Goal: Transaction & Acquisition: Purchase product/service

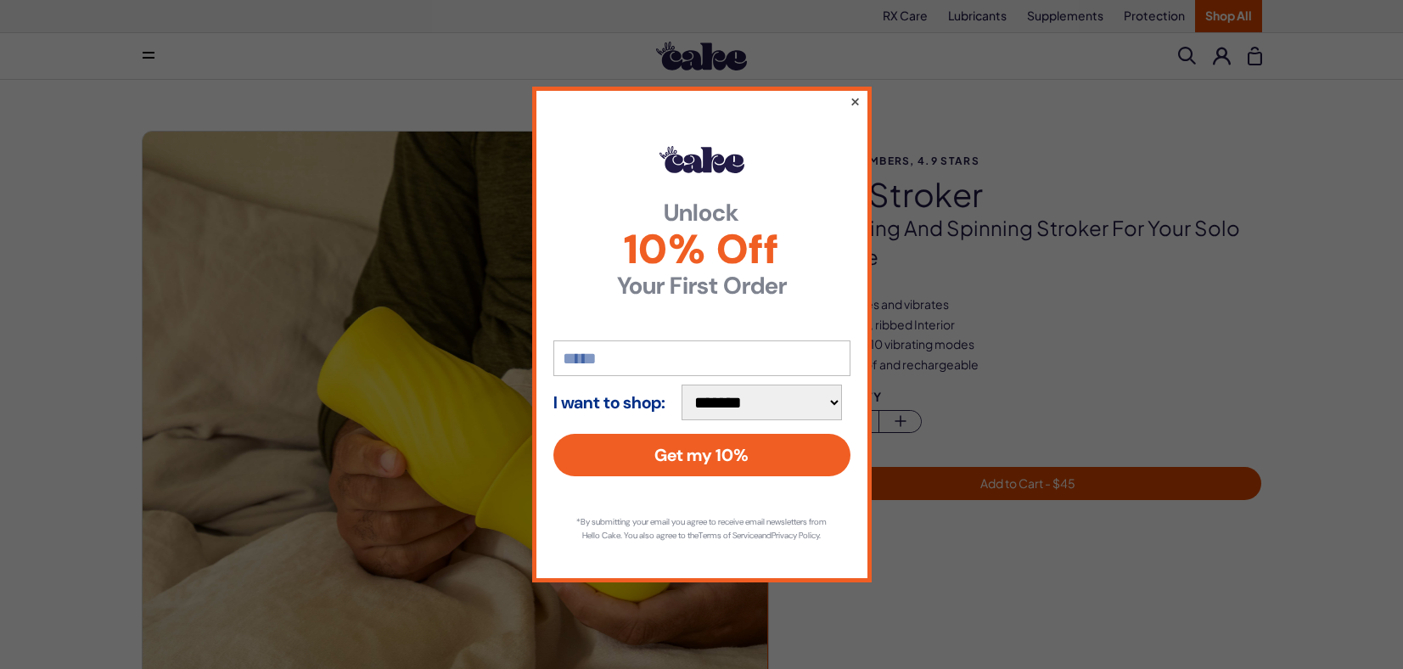
click at [853, 96] on button "×" at bounding box center [854, 101] width 11 height 20
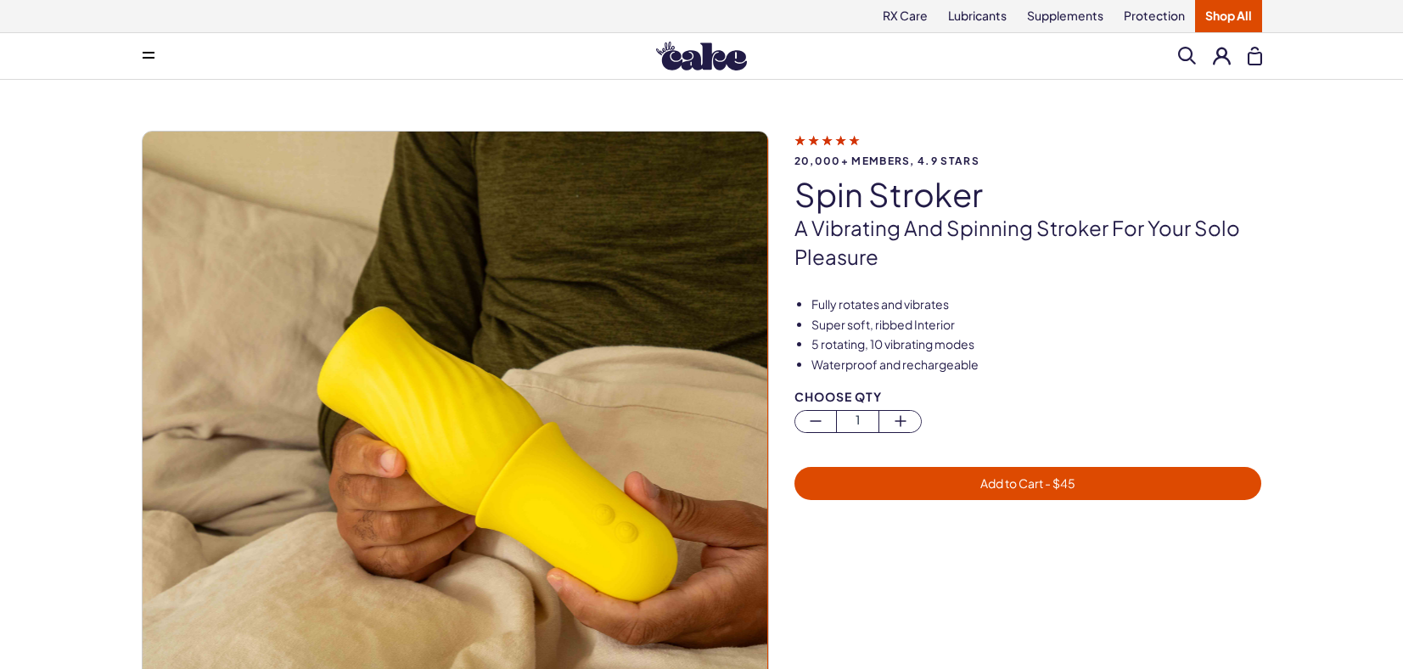
click at [723, 55] on img at bounding box center [701, 56] width 91 height 29
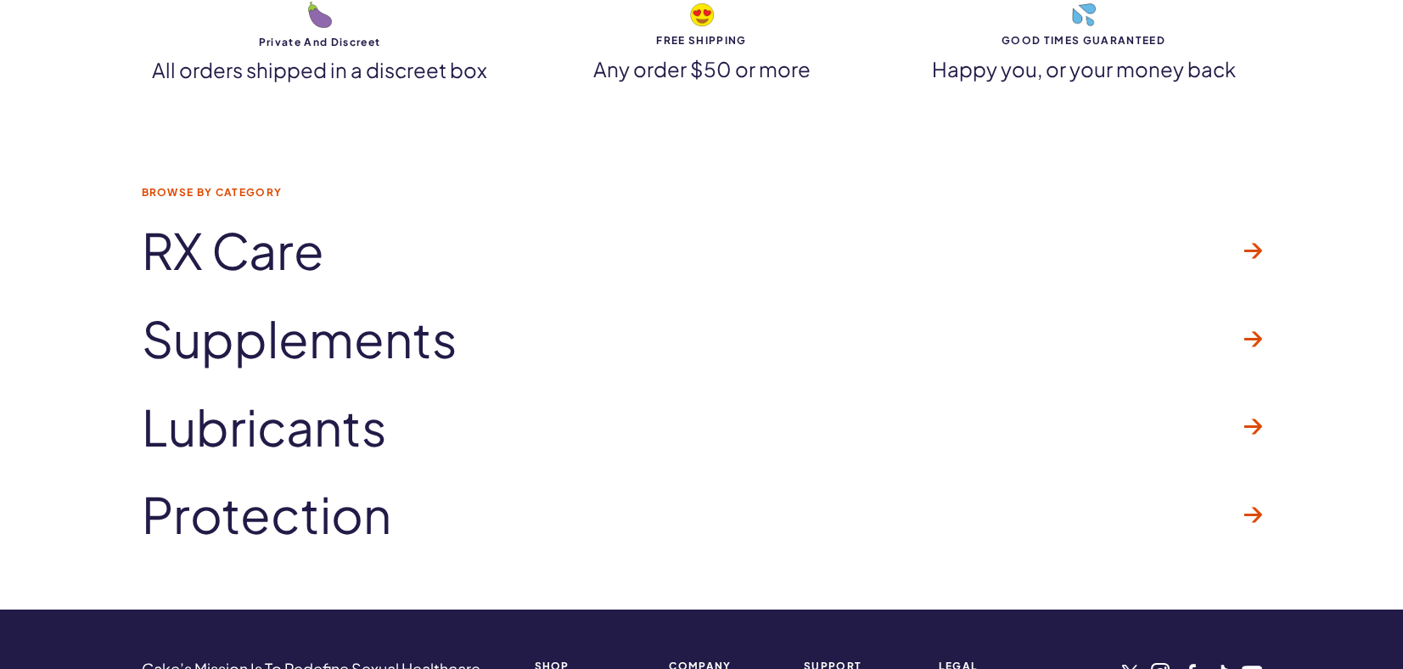
scroll to position [4836, 0]
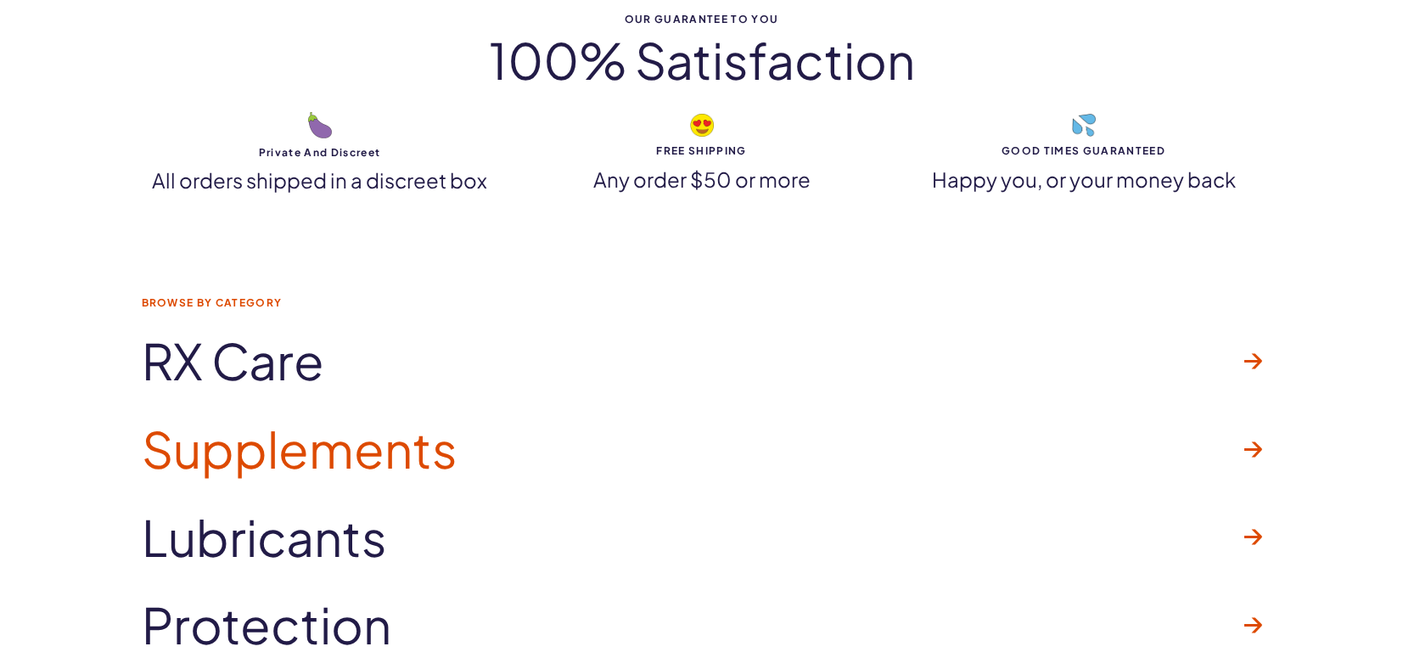
click at [454, 453] on span "Supplements" at bounding box center [300, 449] width 316 height 54
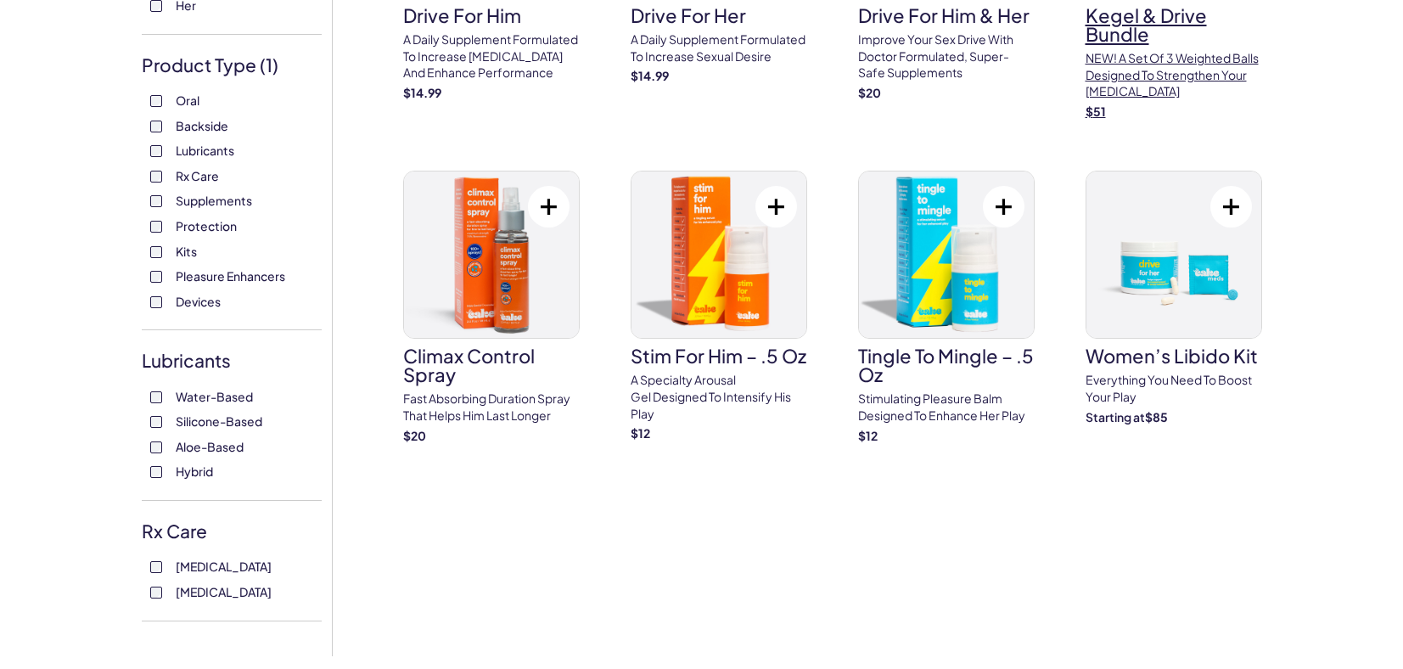
scroll to position [322, 0]
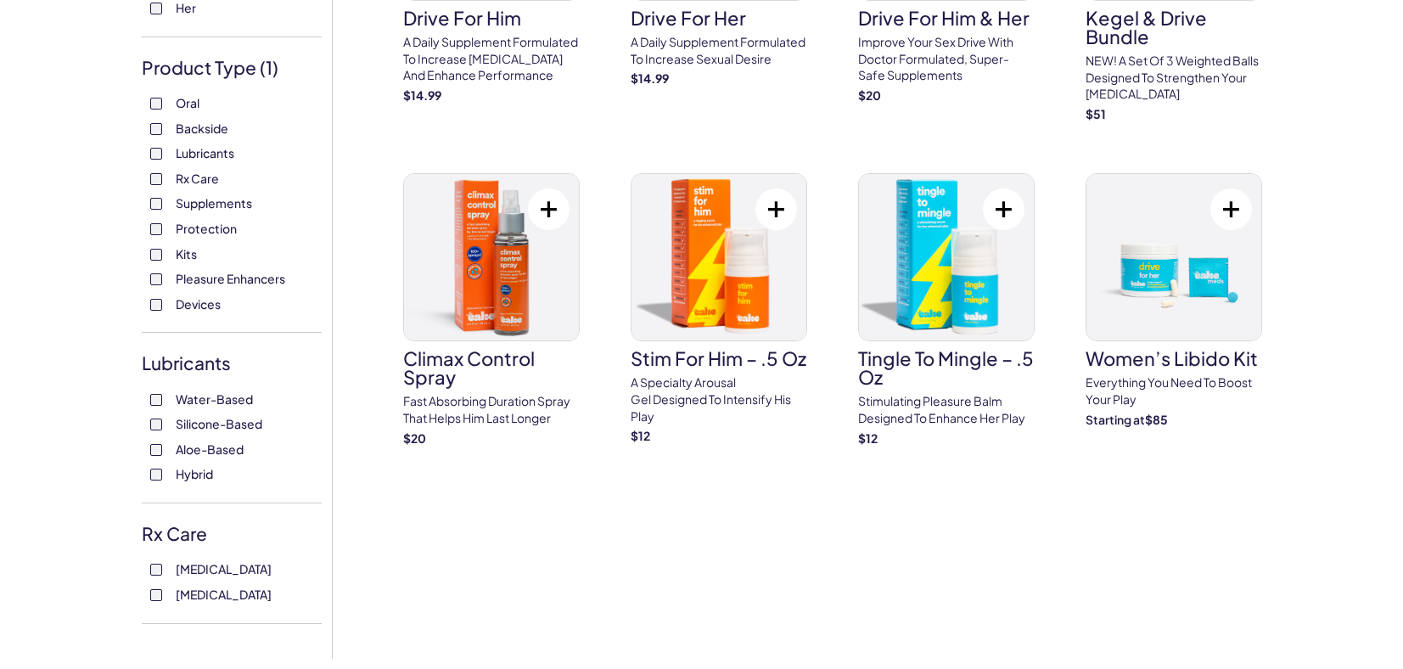
click at [243, 280] on span "Pleasure Enhancers" at bounding box center [230, 278] width 109 height 22
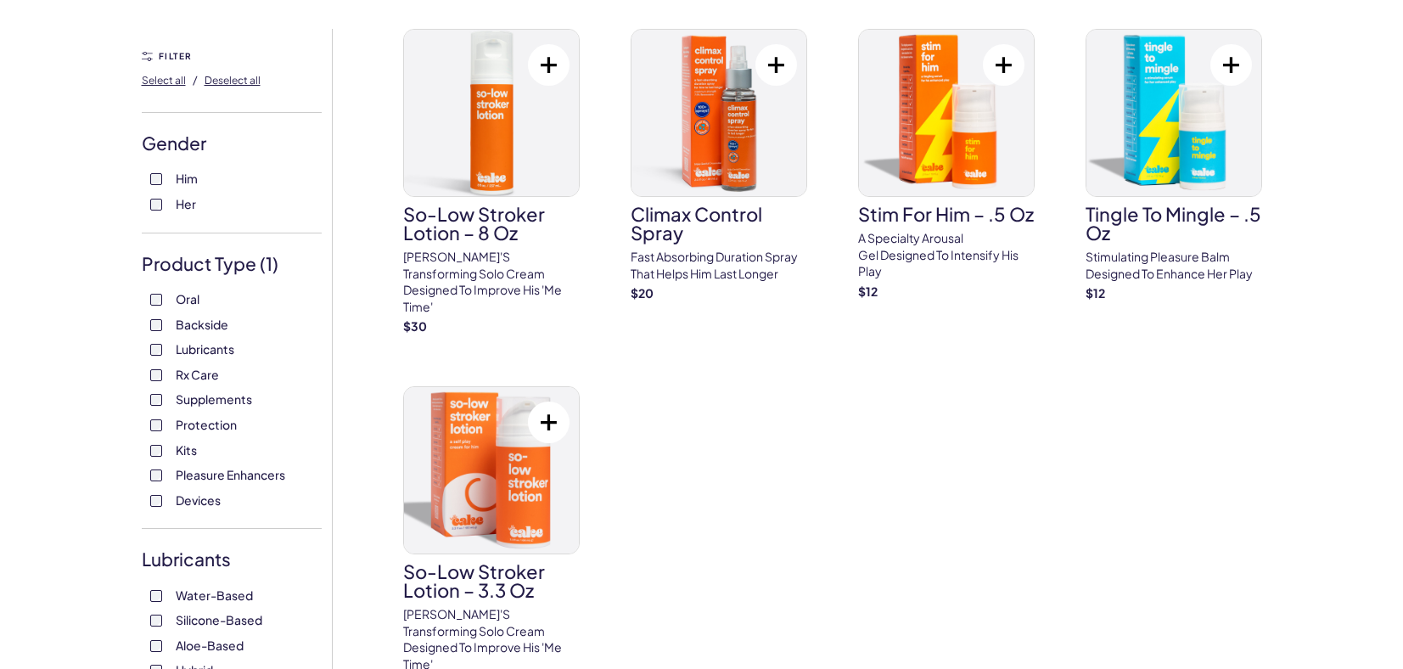
scroll to position [132, 0]
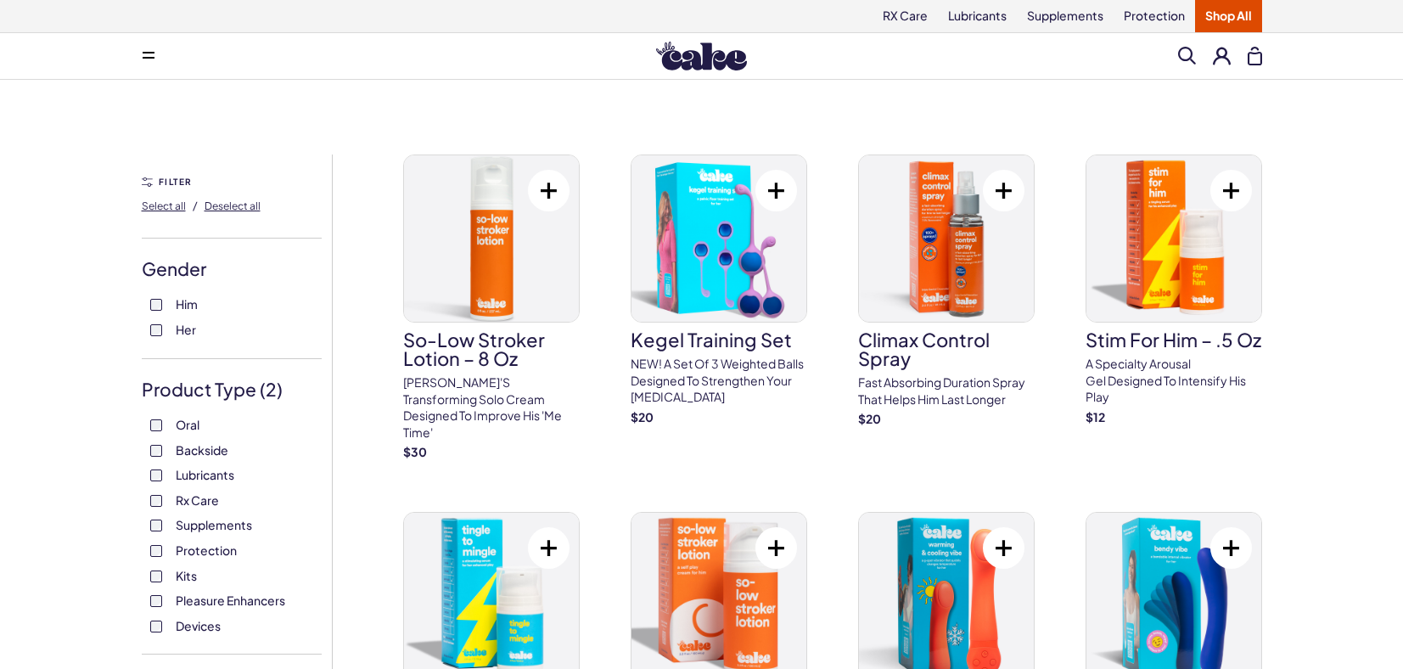
click at [155, 608] on label "Pleasure Enhancers" at bounding box center [231, 600] width 163 height 17
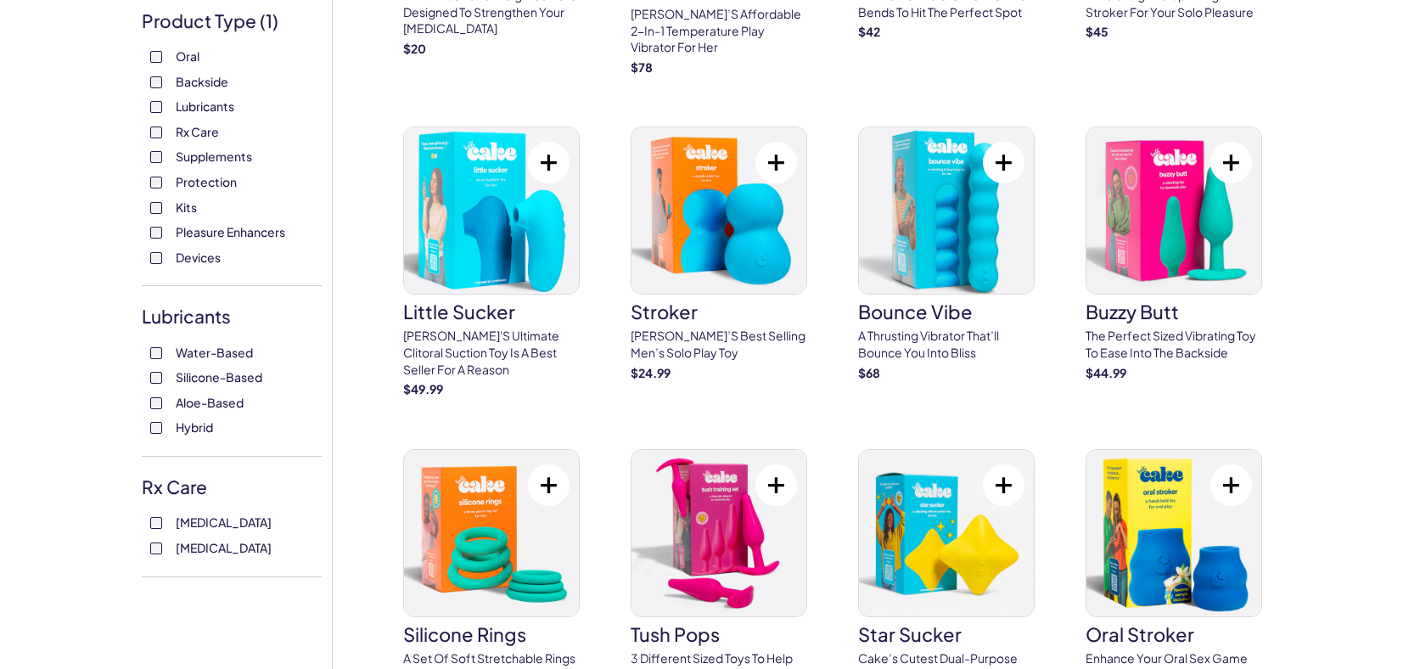
scroll to position [364, 0]
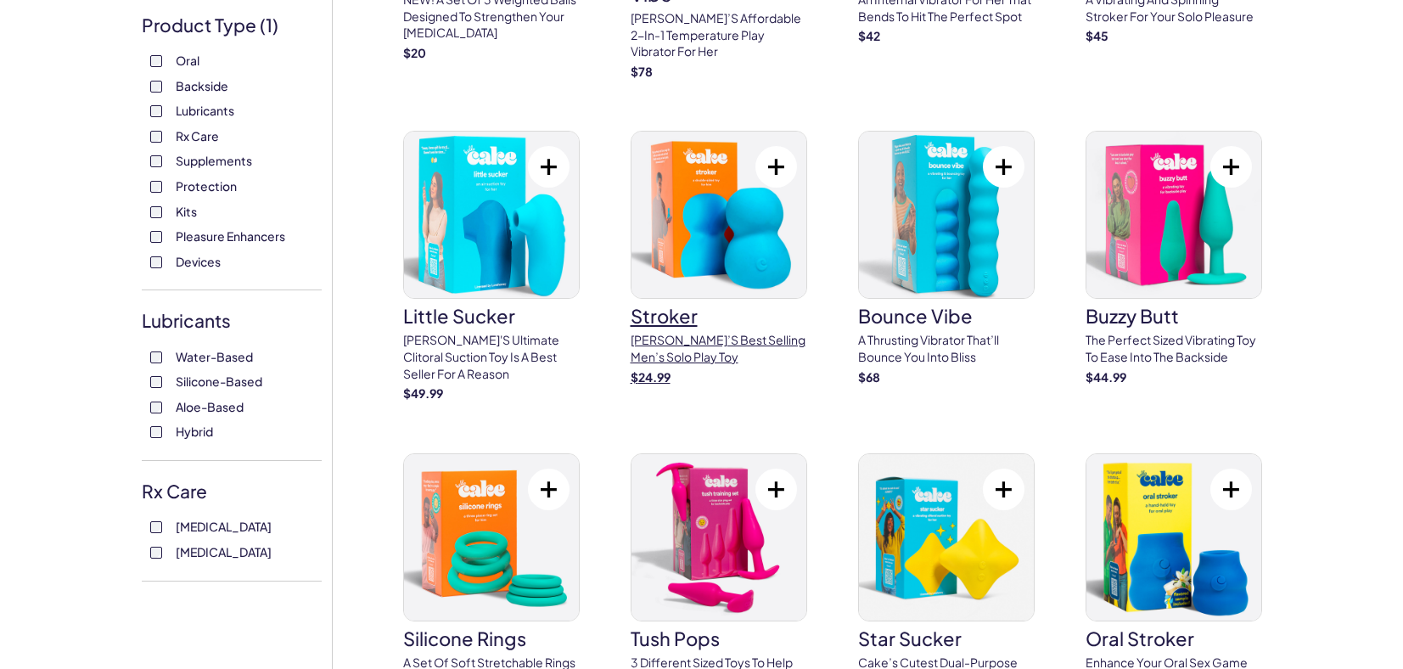
click at [692, 320] on h3 "stroker" at bounding box center [719, 315] width 177 height 19
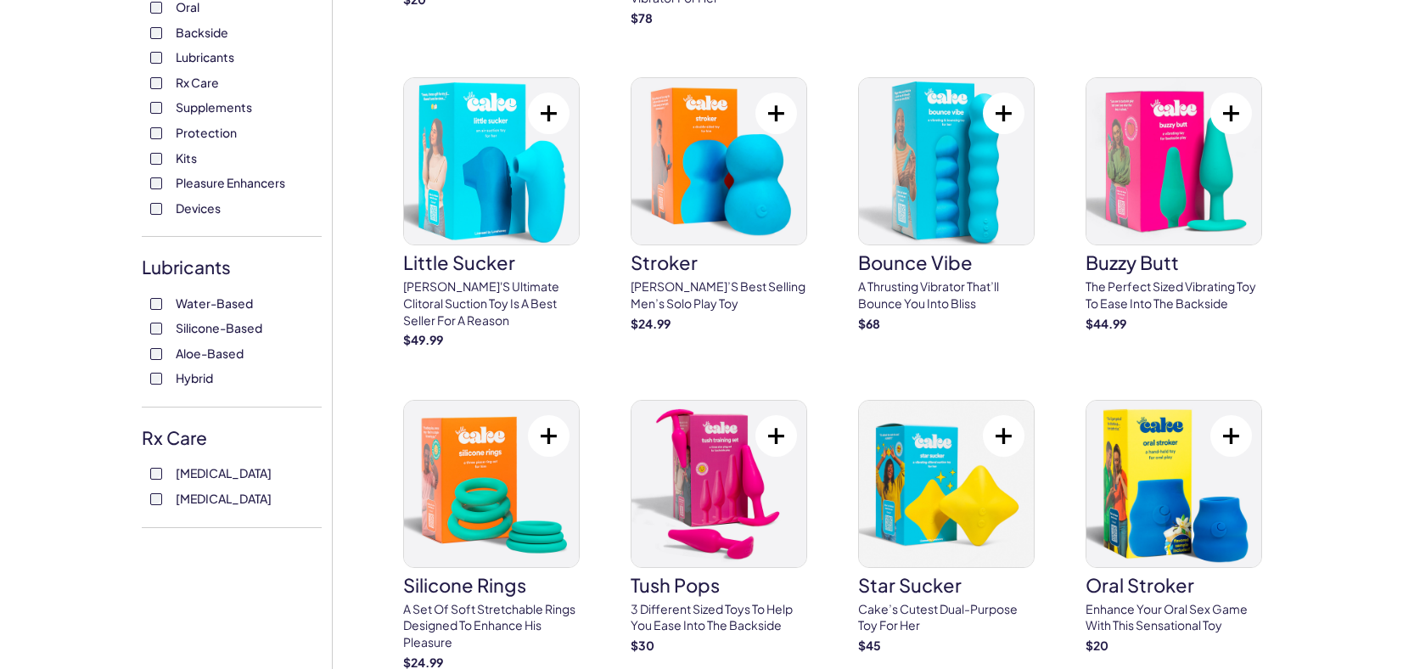
scroll to position [415, 0]
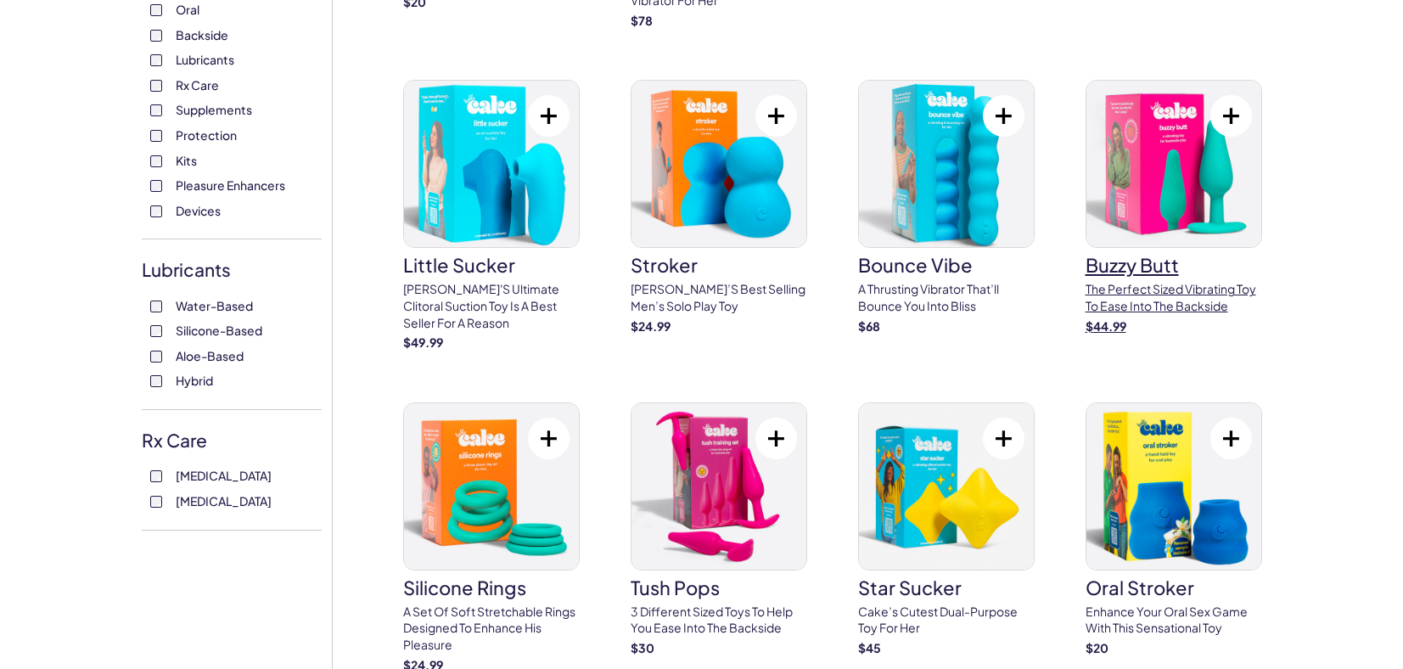
click at [1177, 304] on p "The perfect sized vibrating toy to ease into the backside" at bounding box center [1173, 297] width 177 height 33
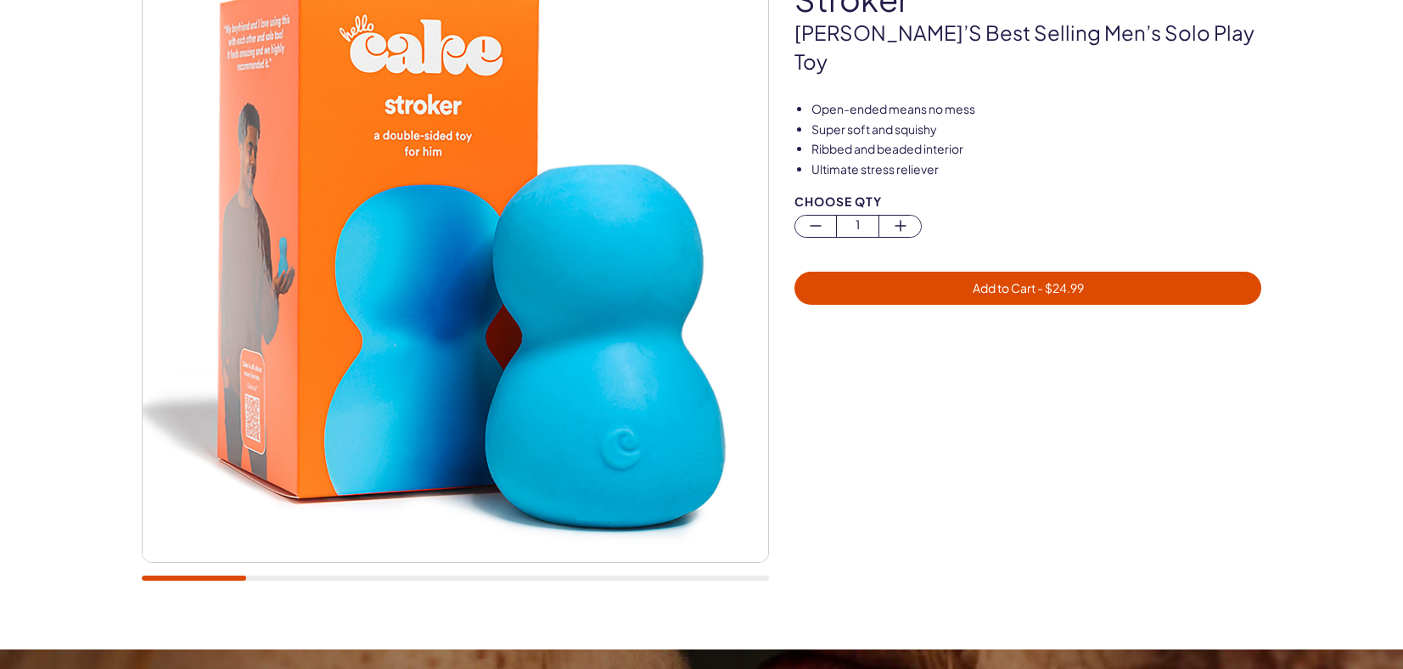
scroll to position [154, 0]
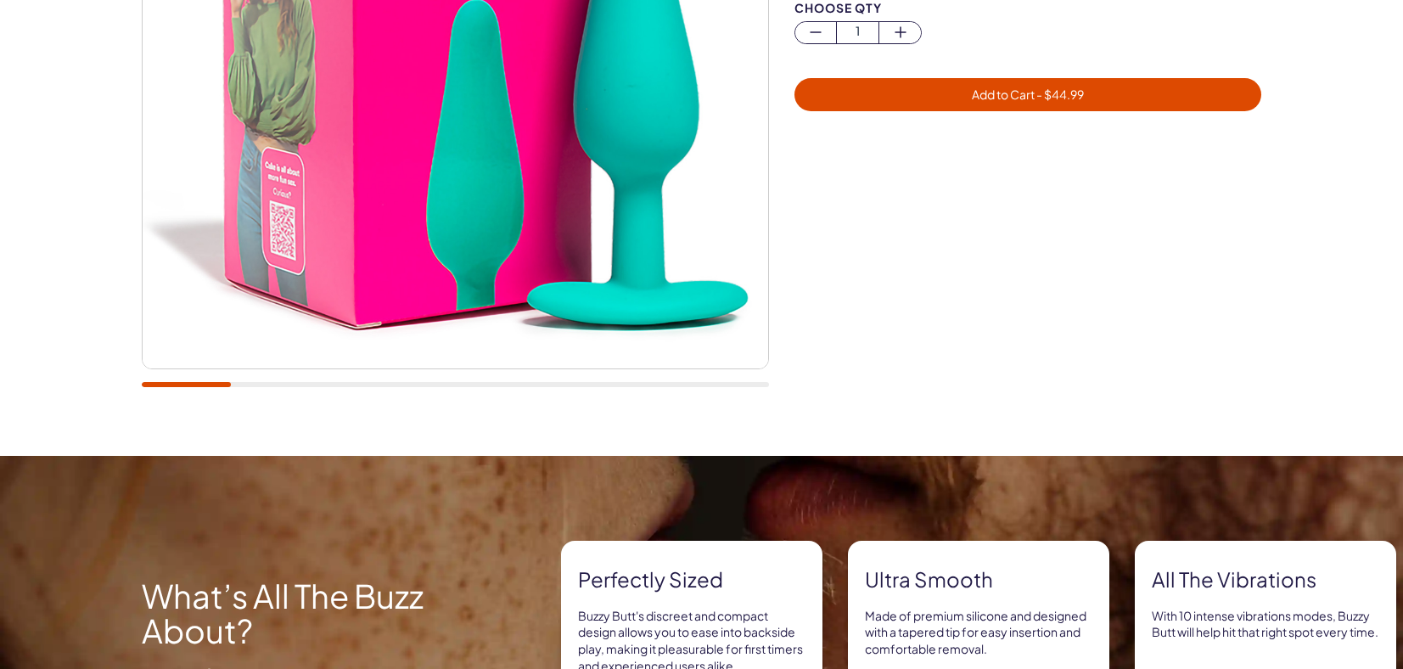
scroll to position [81, 0]
